Goal: Information Seeking & Learning: Learn about a topic

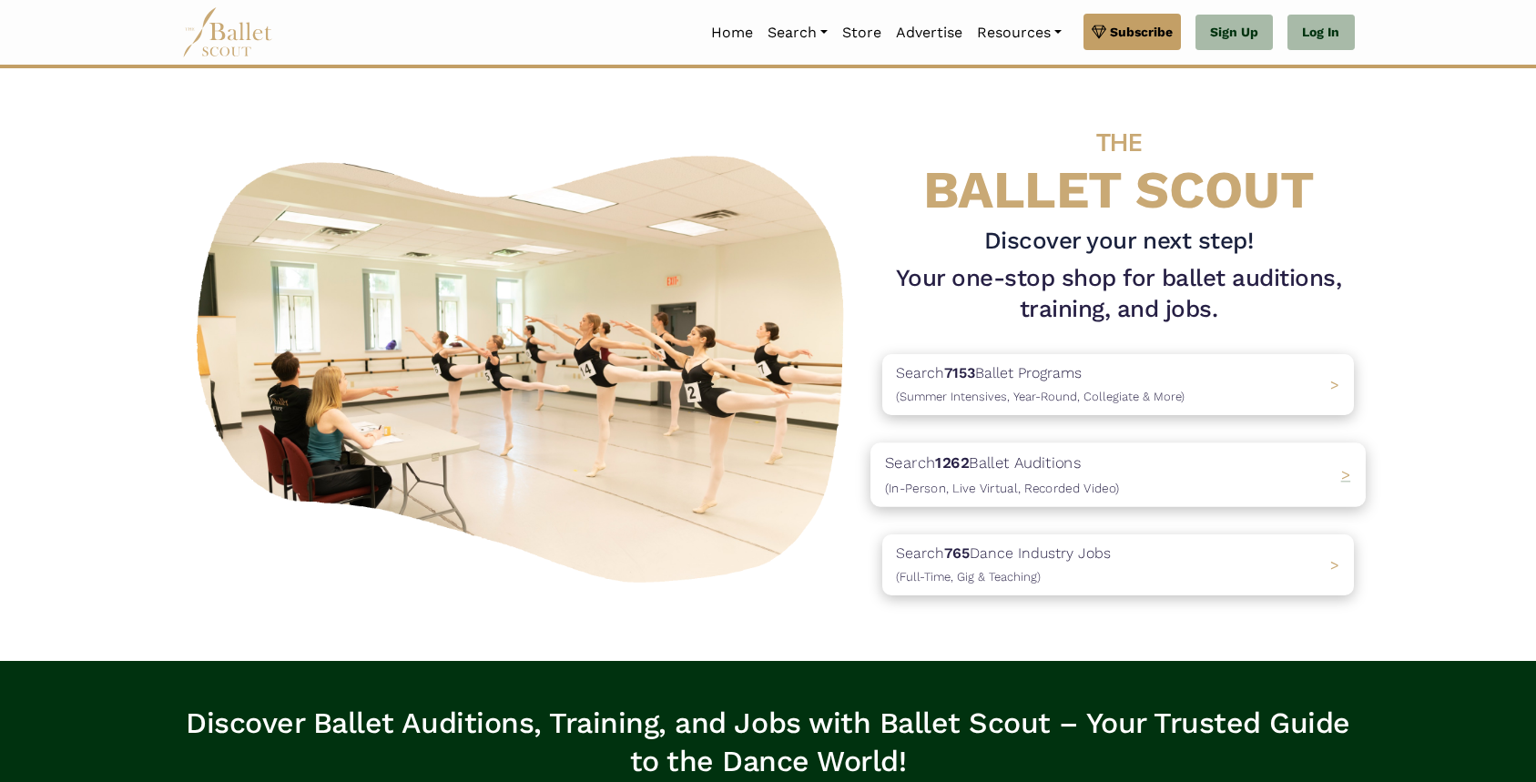
click at [970, 464] on b "1262" at bounding box center [953, 462] width 34 height 18
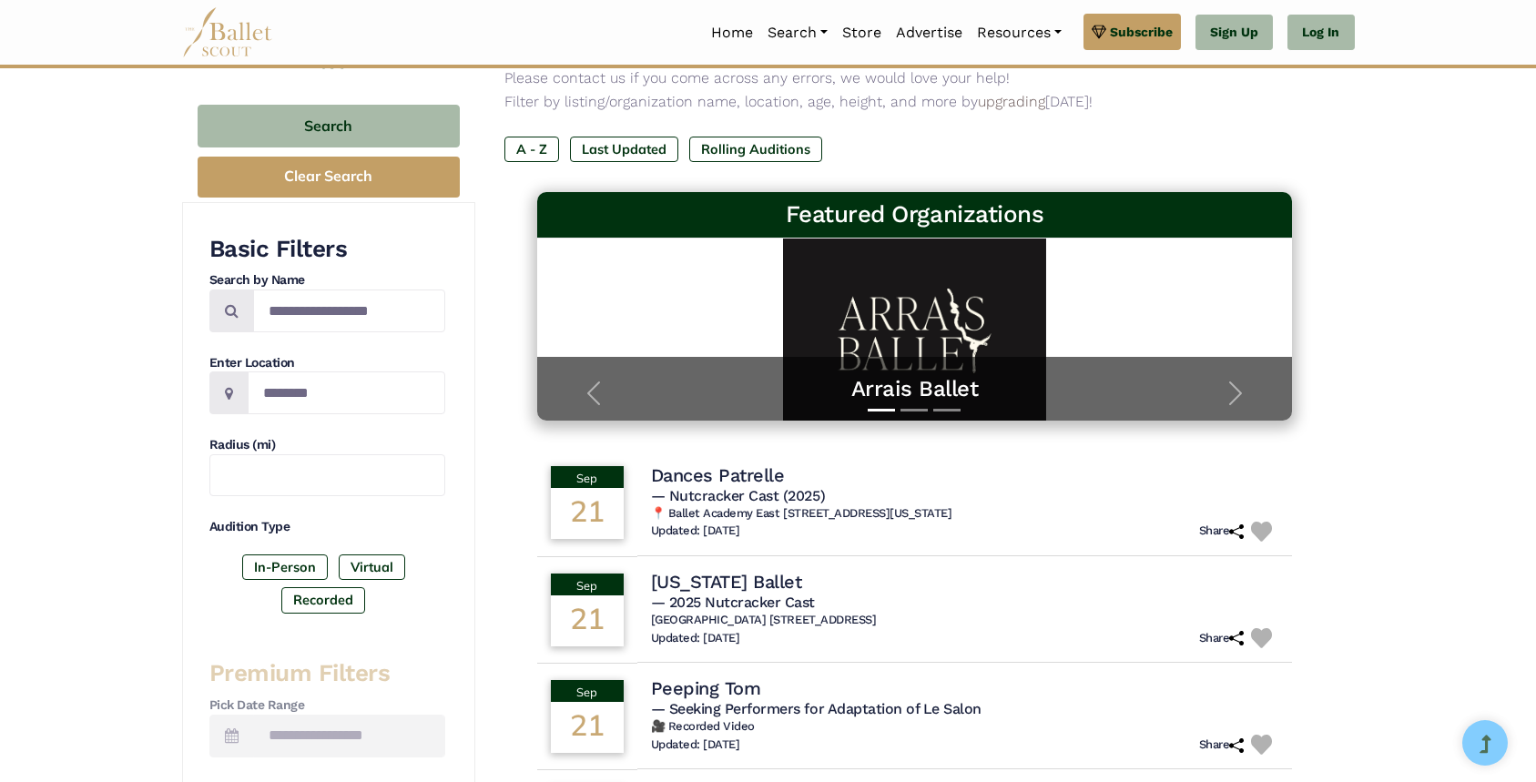
scroll to position [173, 0]
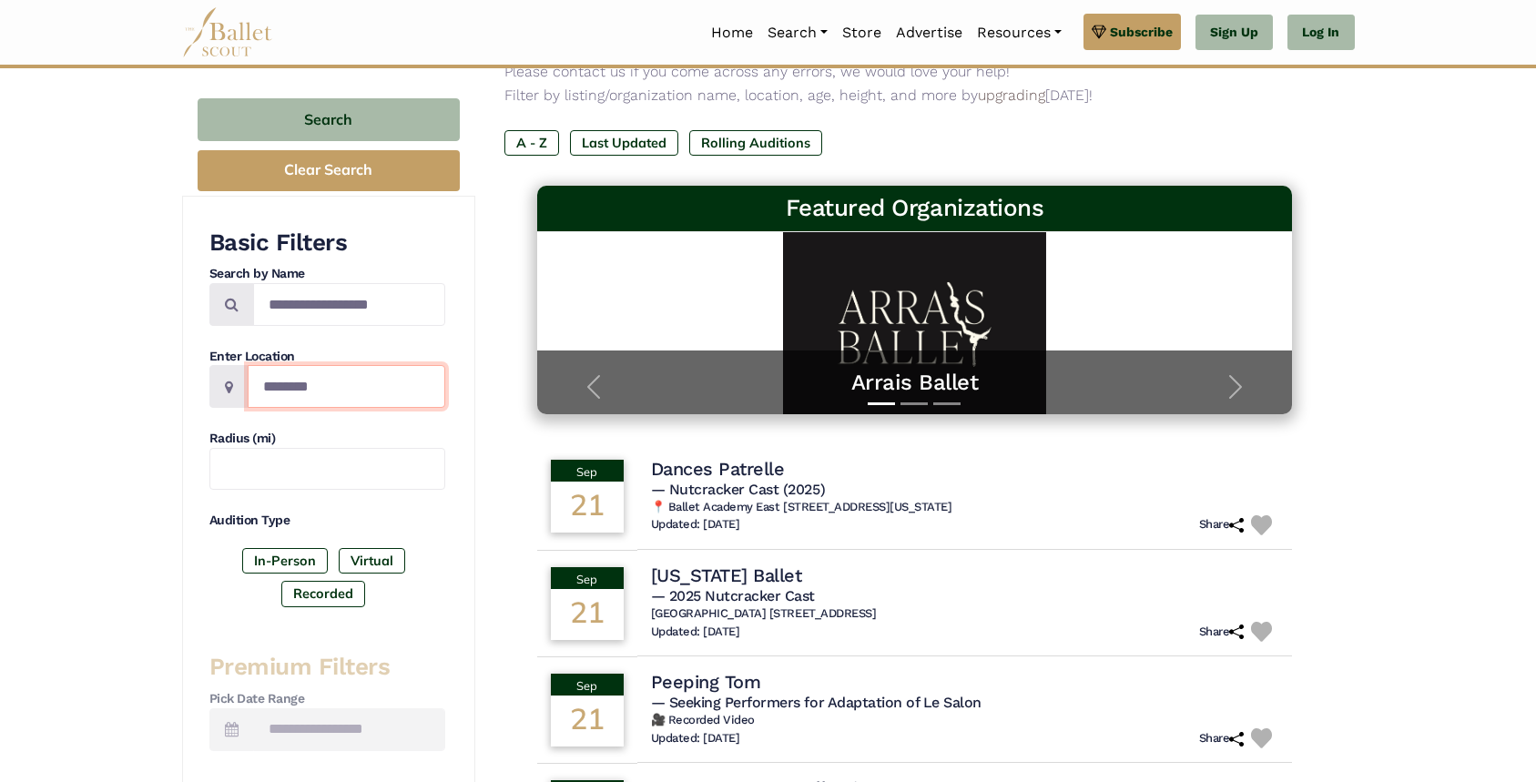
click at [301, 391] on input "Location" at bounding box center [347, 386] width 198 height 43
type input "*******"
click at [261, 556] on label "In-Person" at bounding box center [285, 560] width 86 height 25
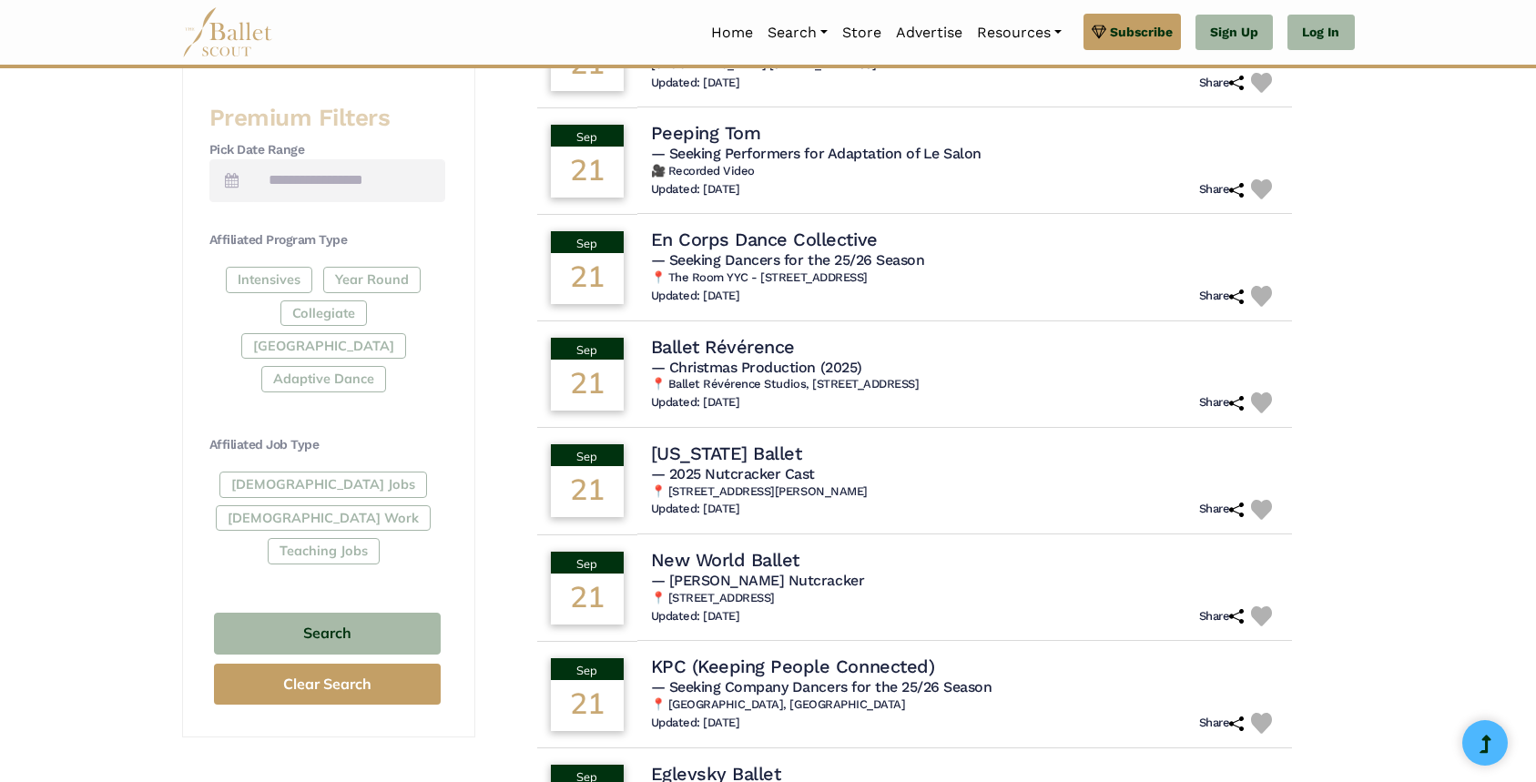
scroll to position [807, 0]
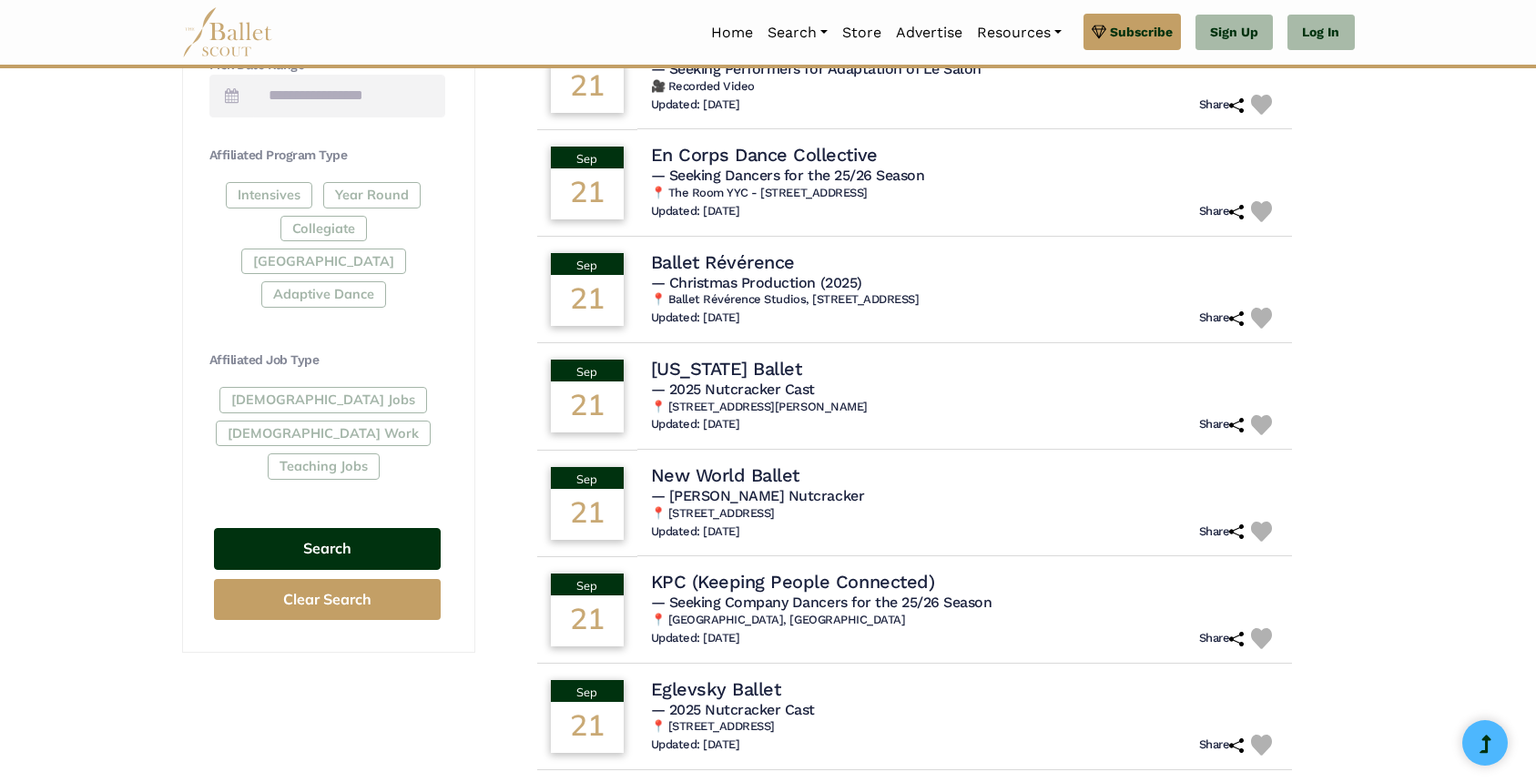
click at [381, 528] on button "Search" at bounding box center [327, 549] width 227 height 43
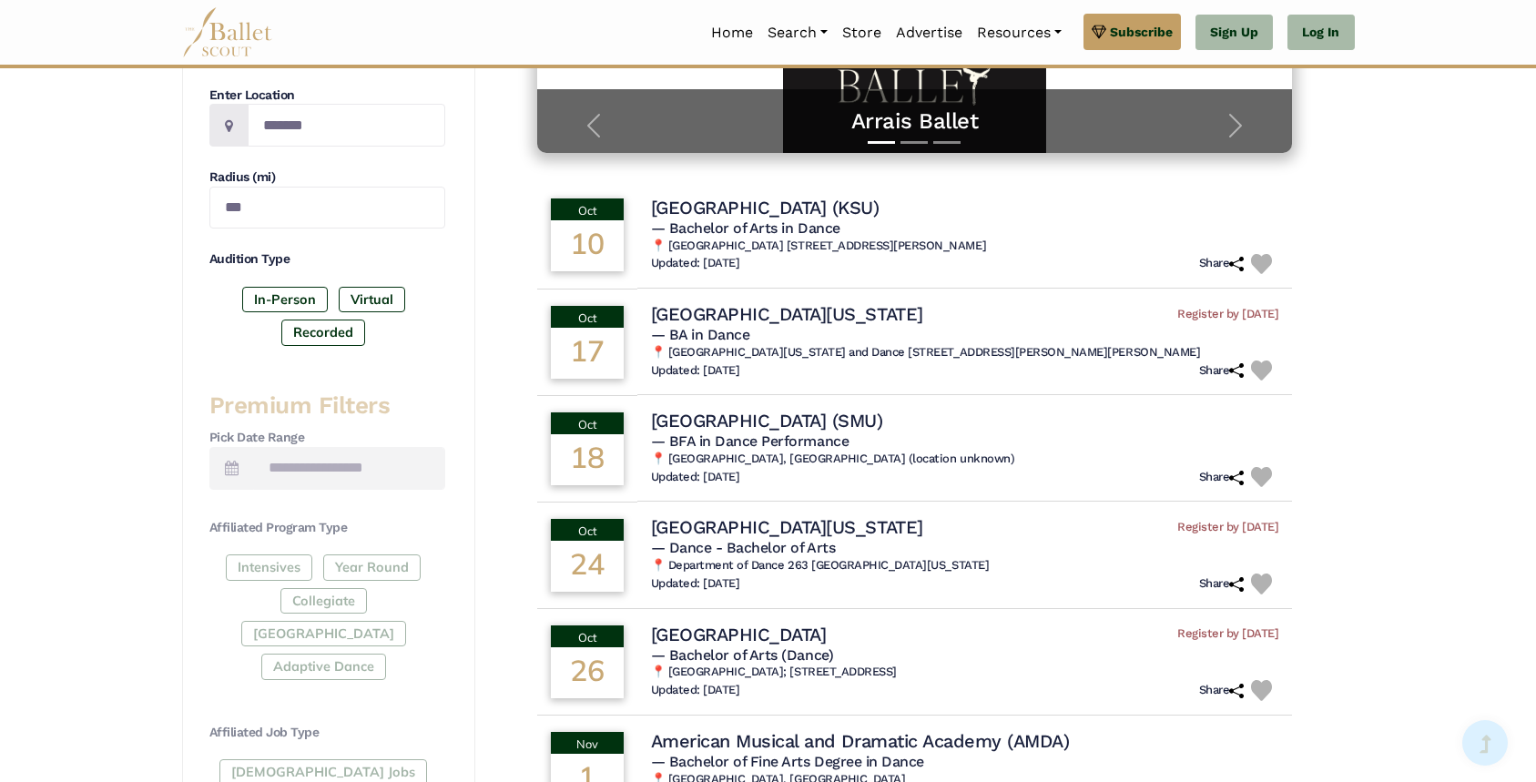
scroll to position [468, 0]
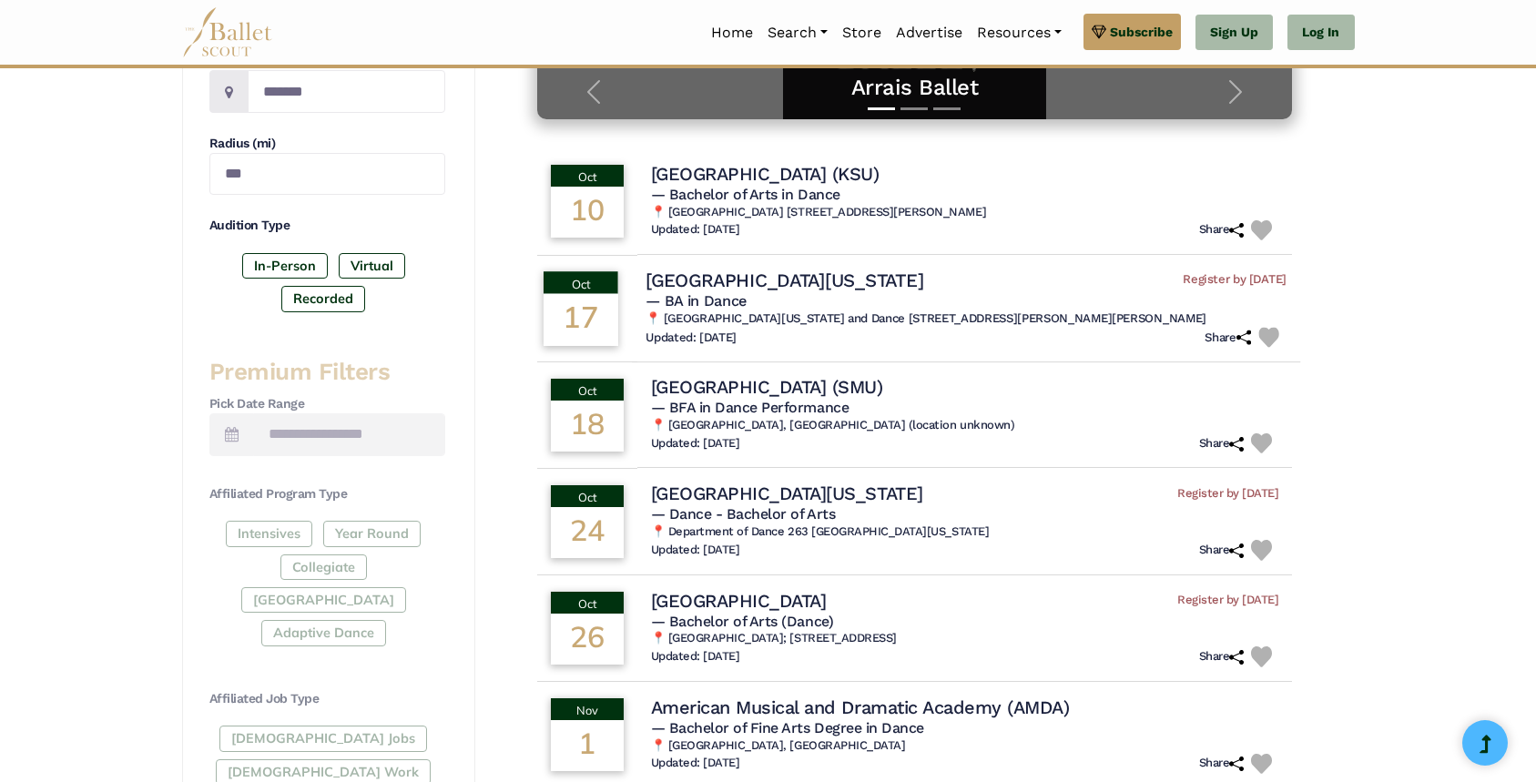
click at [801, 293] on h5 "— BA in Dance" at bounding box center [966, 301] width 641 height 19
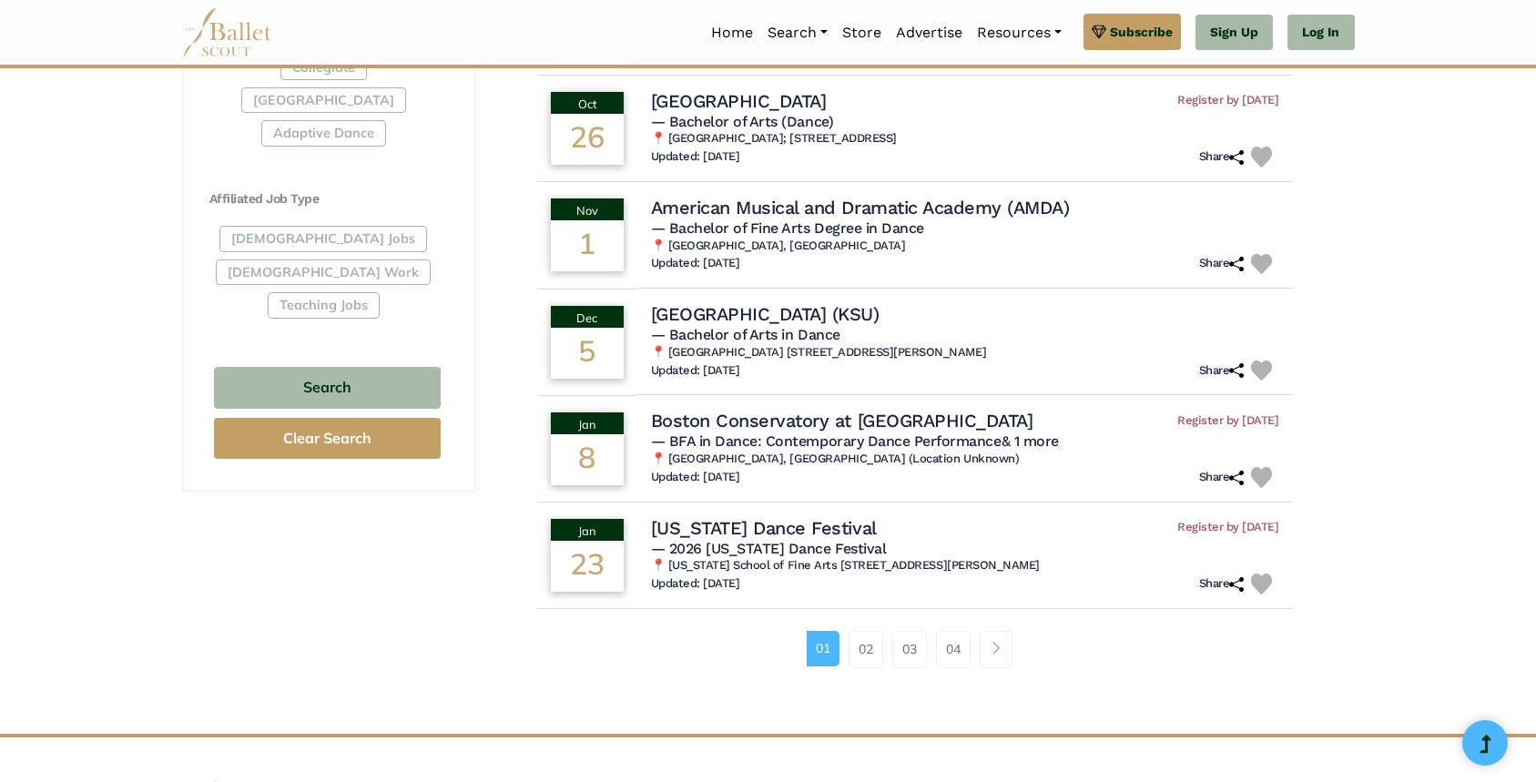
scroll to position [965, 0]
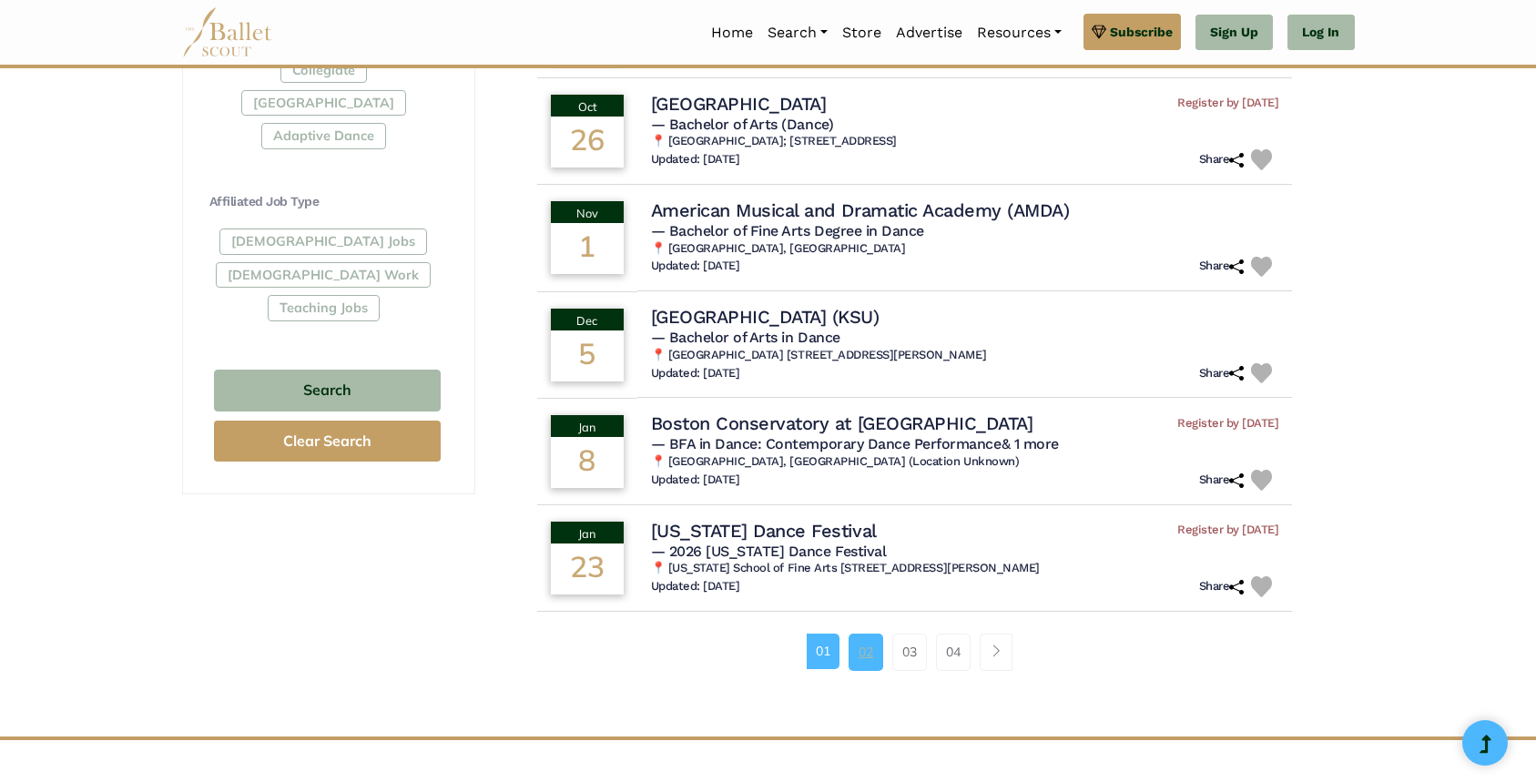
click at [876, 658] on link "02" at bounding box center [866, 652] width 35 height 36
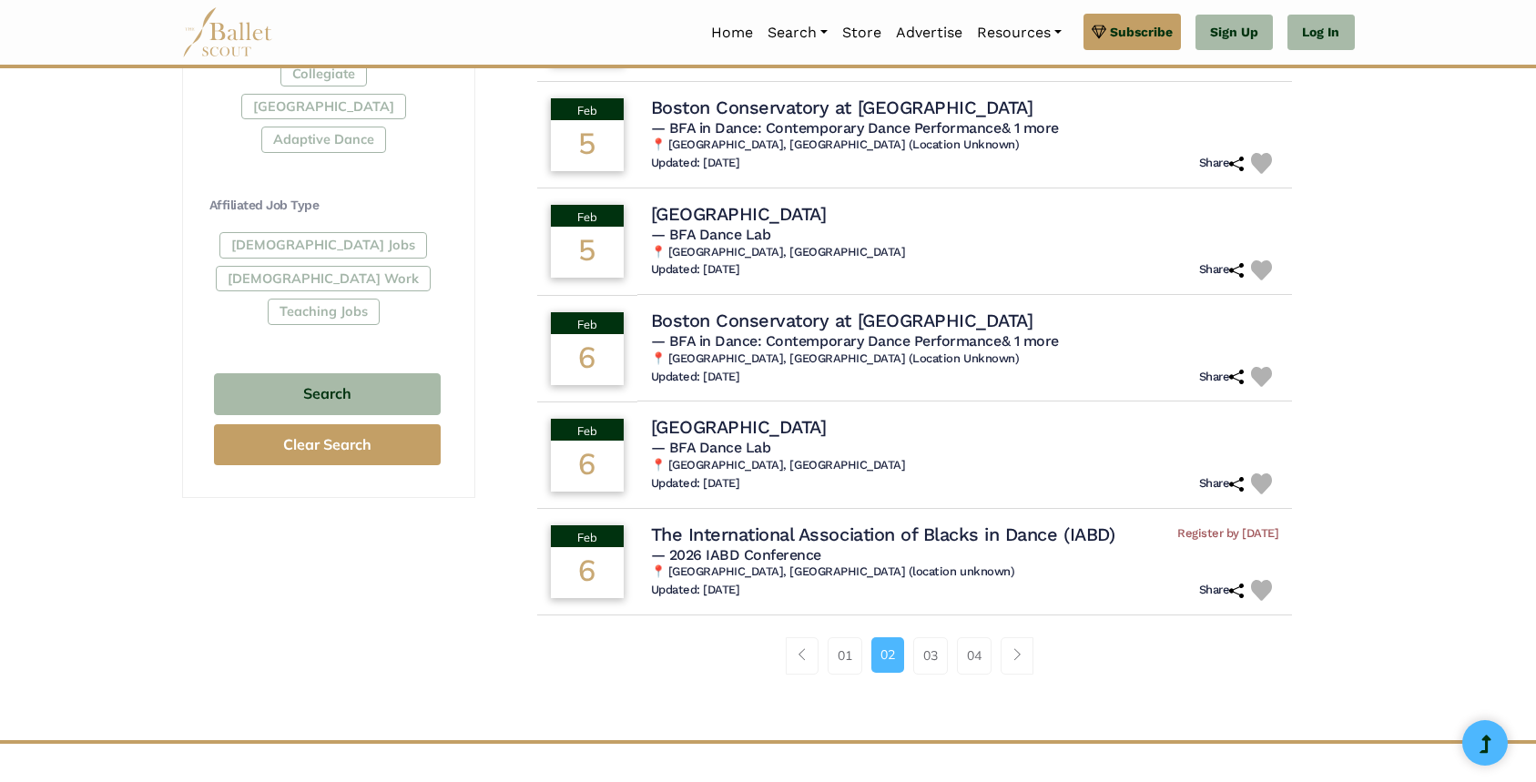
scroll to position [974, 0]
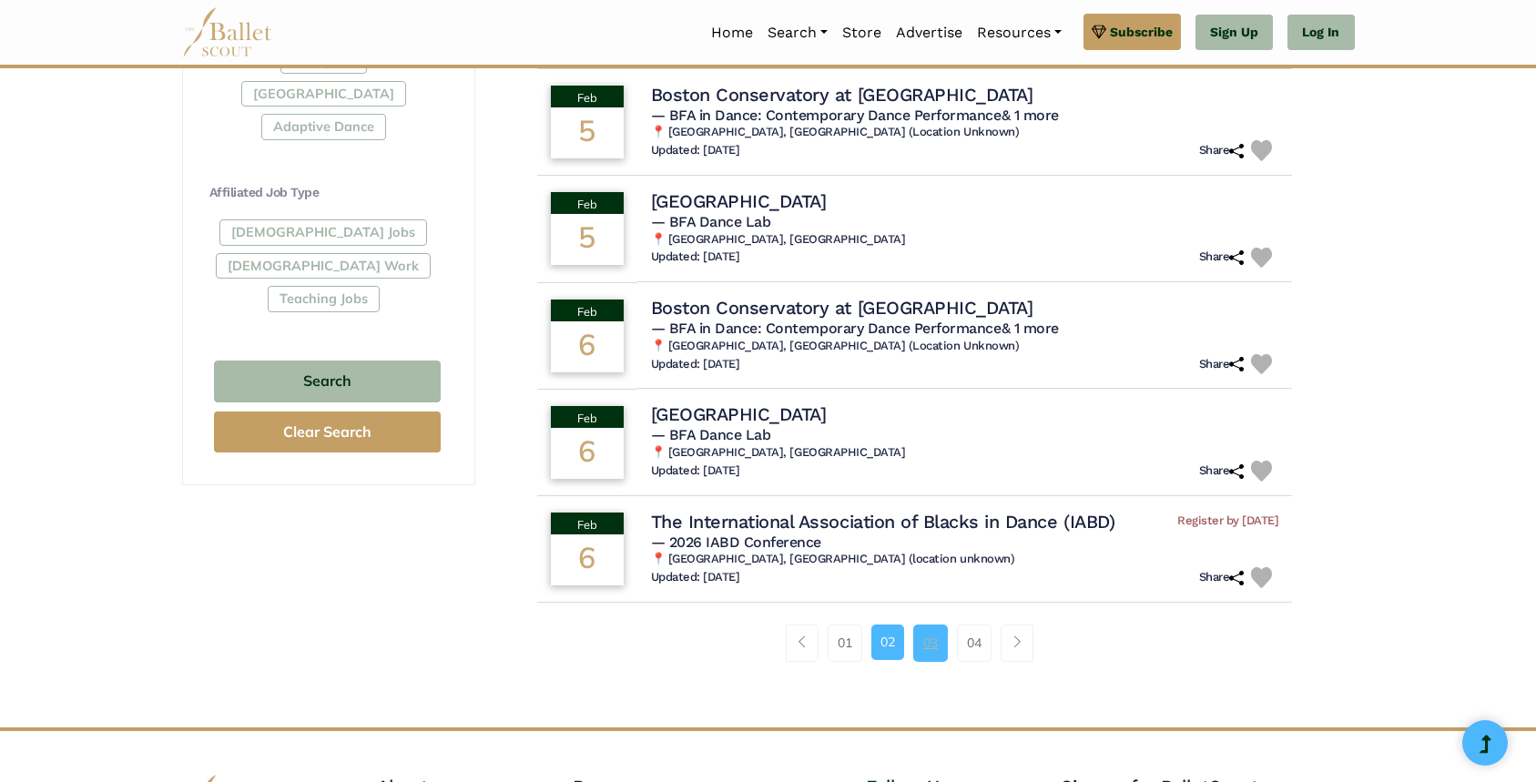
click at [926, 656] on link "03" at bounding box center [930, 643] width 35 height 36
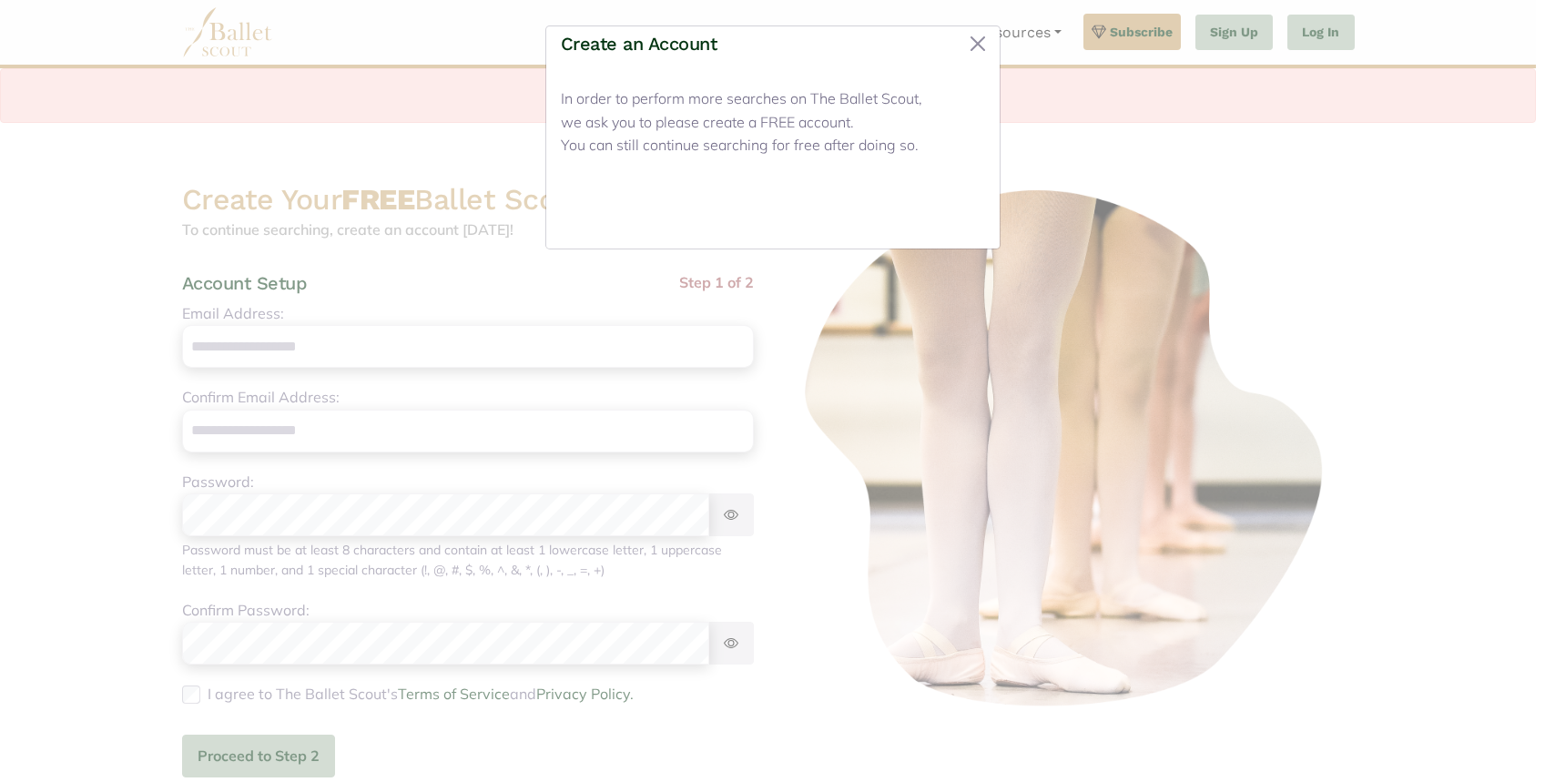
click at [959, 208] on button "Close" at bounding box center [951, 212] width 68 height 43
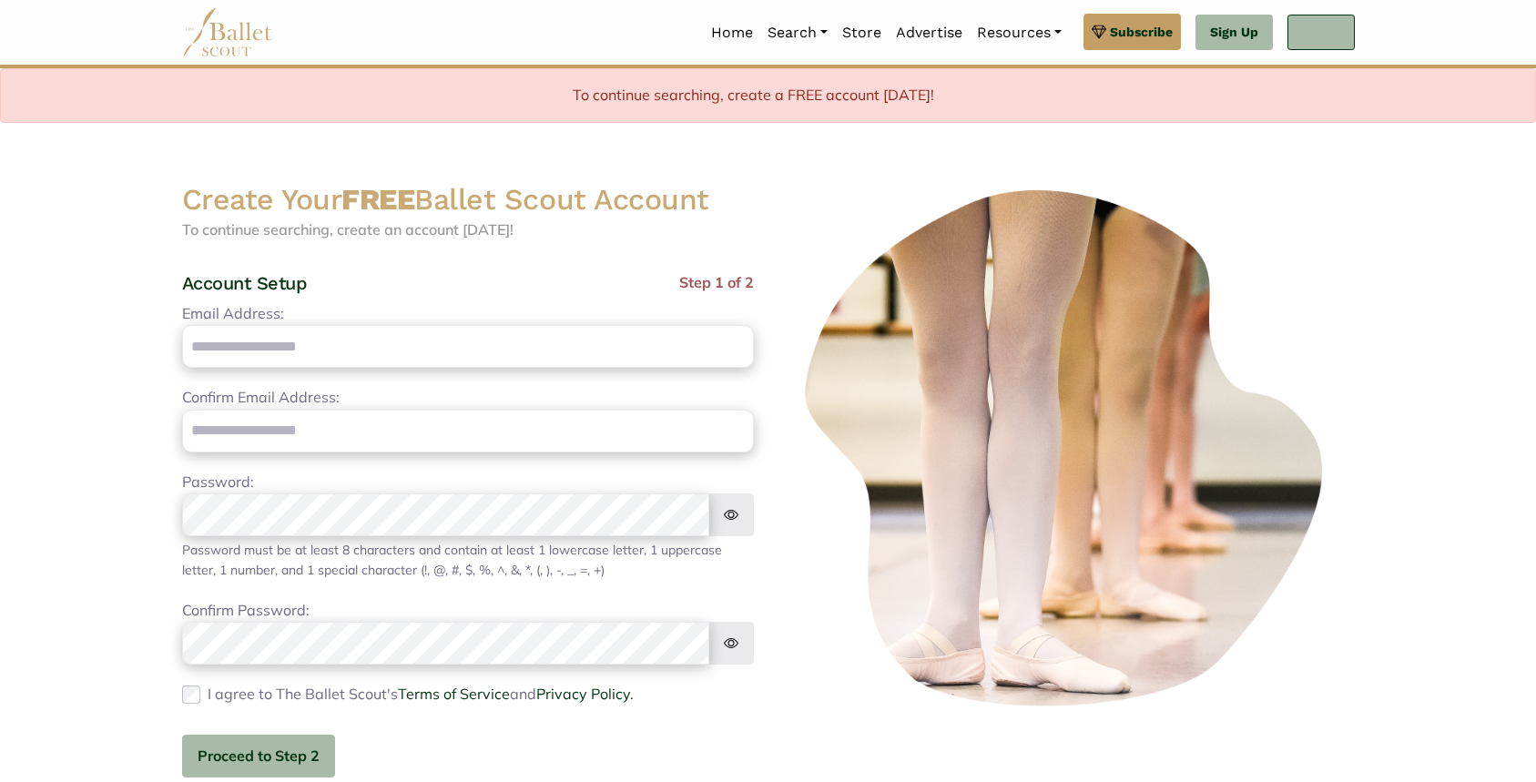
click at [1308, 44] on link "Log In" at bounding box center [1320, 33] width 66 height 36
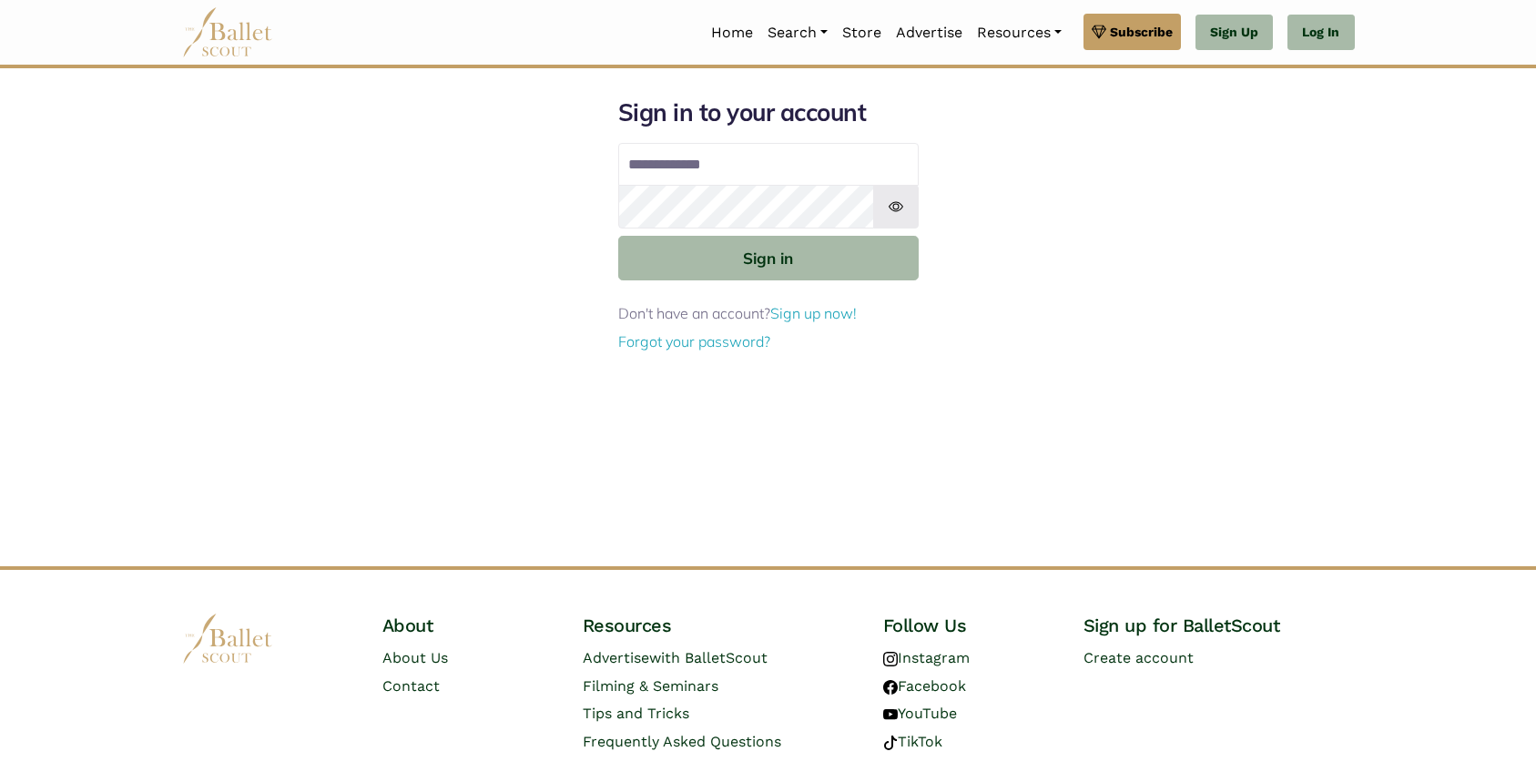
click at [641, 177] on input "Email address" at bounding box center [768, 165] width 300 height 44
type input "**********"
